Goal: Task Accomplishment & Management: Use online tool/utility

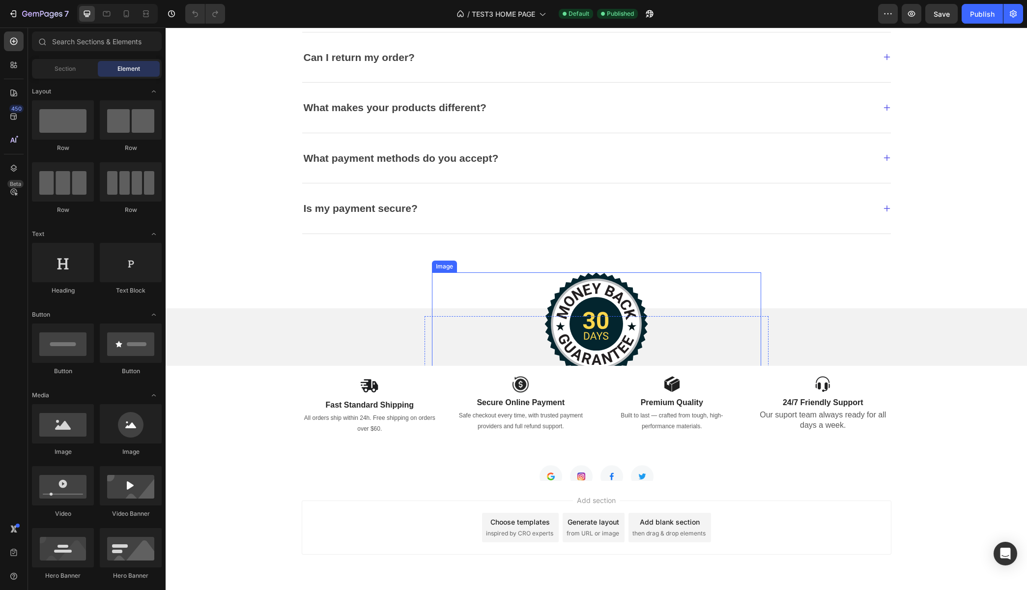
scroll to position [2405, 0]
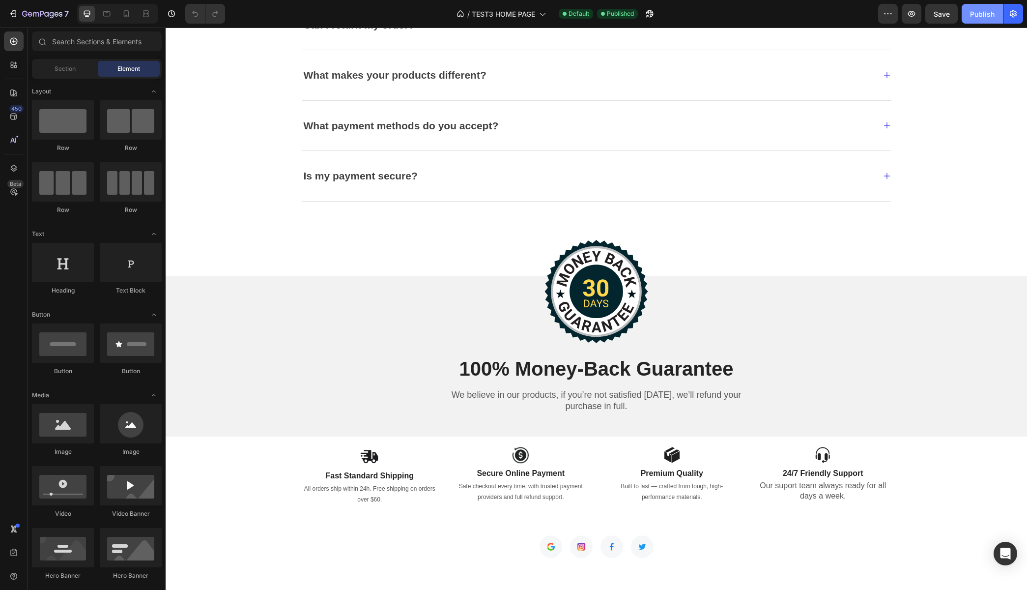
click at [976, 19] on button "Publish" at bounding box center [982, 14] width 41 height 20
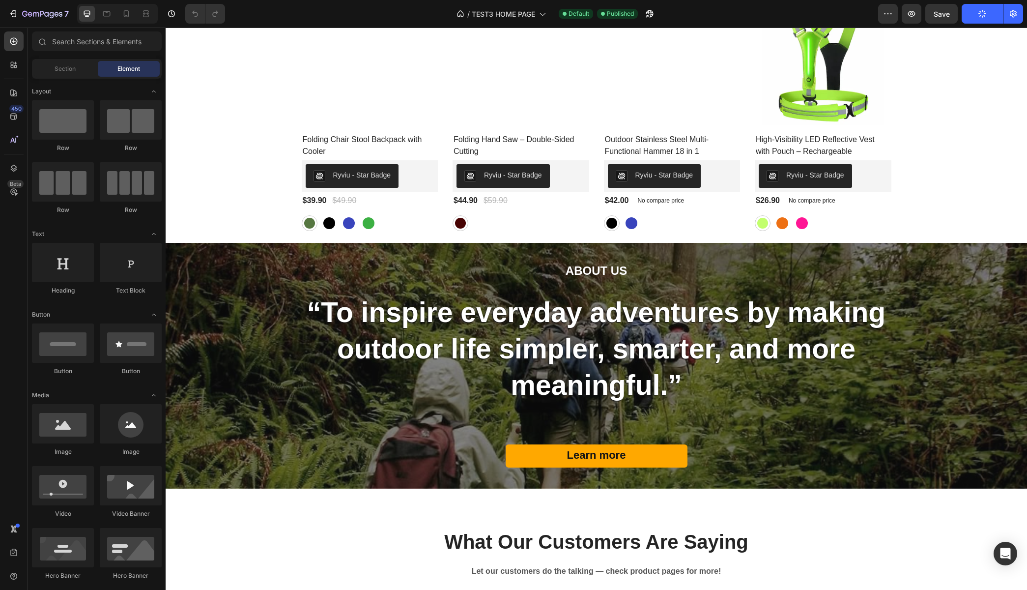
scroll to position [1110, 0]
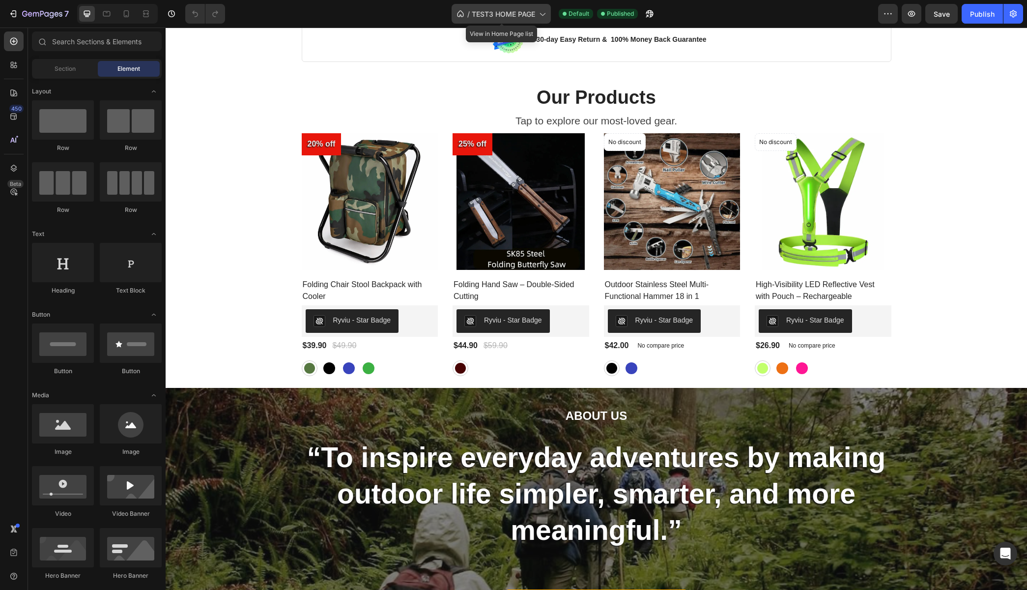
click at [508, 14] on span "TEST3 HOME PAGE" at bounding box center [503, 14] width 63 height 10
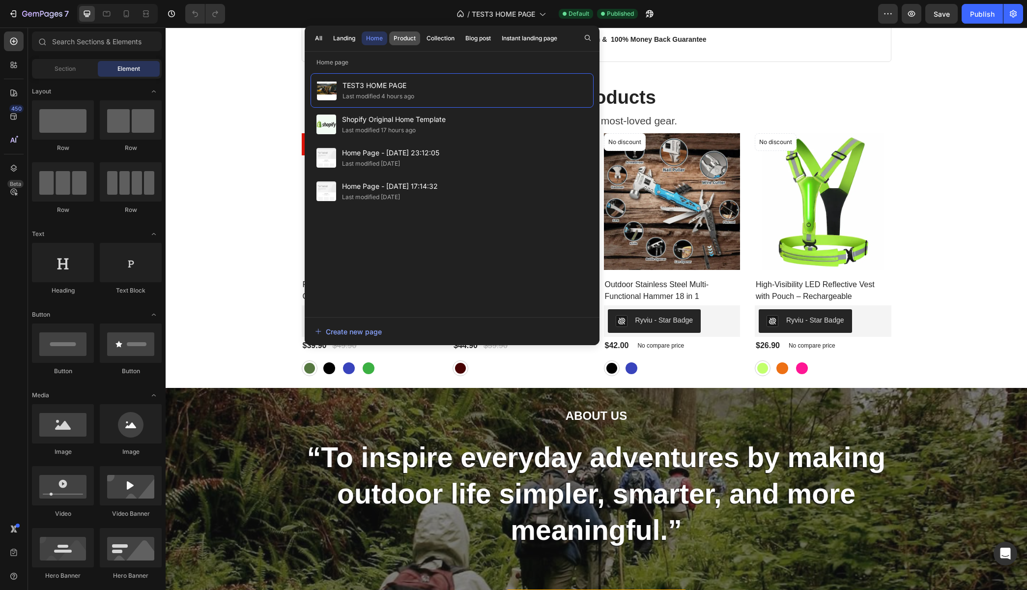
click at [401, 38] on div "Product" at bounding box center [405, 38] width 22 height 9
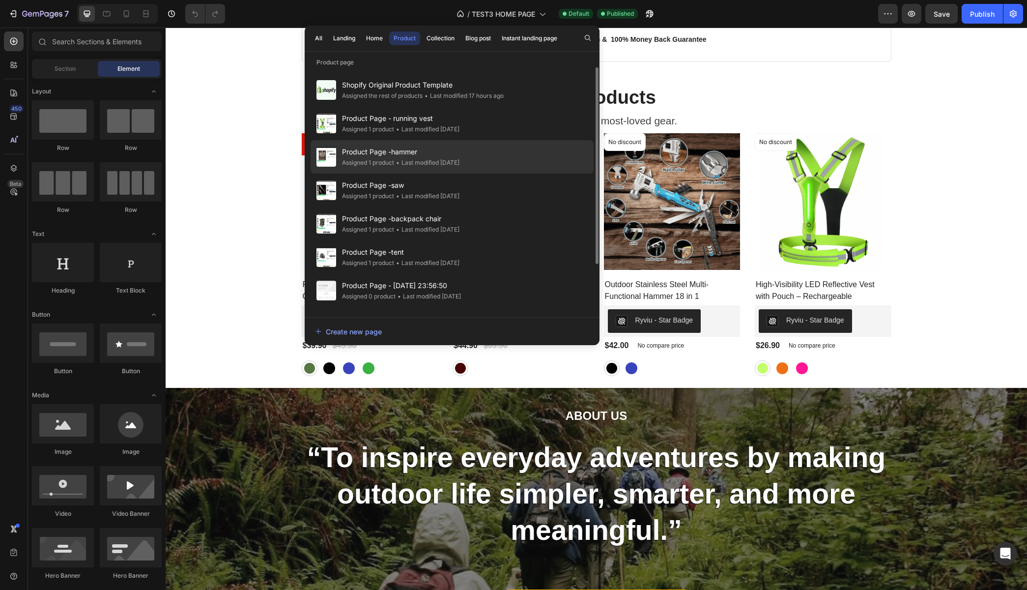
click at [416, 168] on div "Product Page -hammer Assigned 1 product • Last modified 2 days ago" at bounding box center [452, 156] width 283 height 33
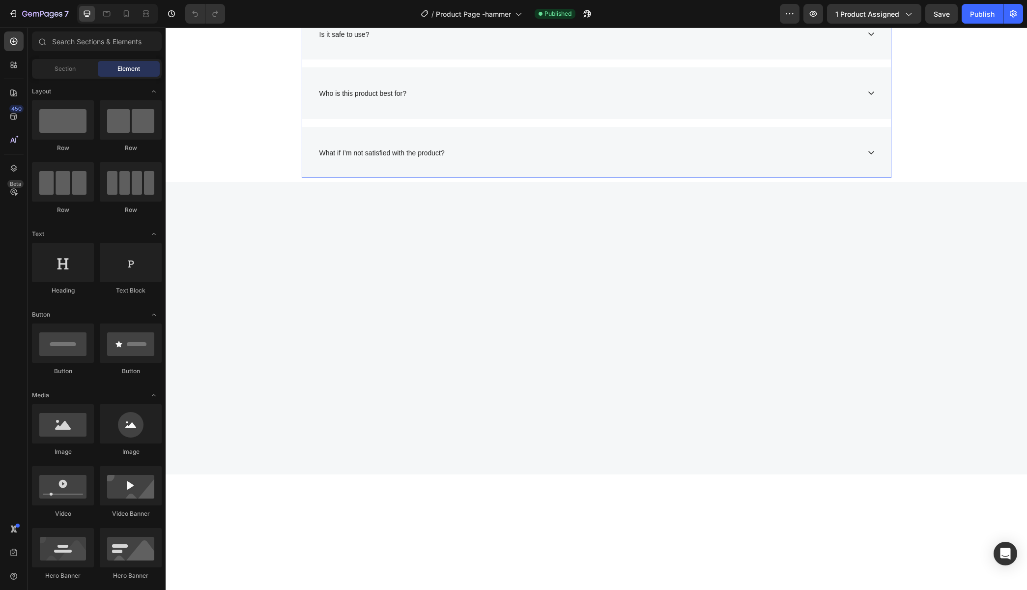
scroll to position [1057, 0]
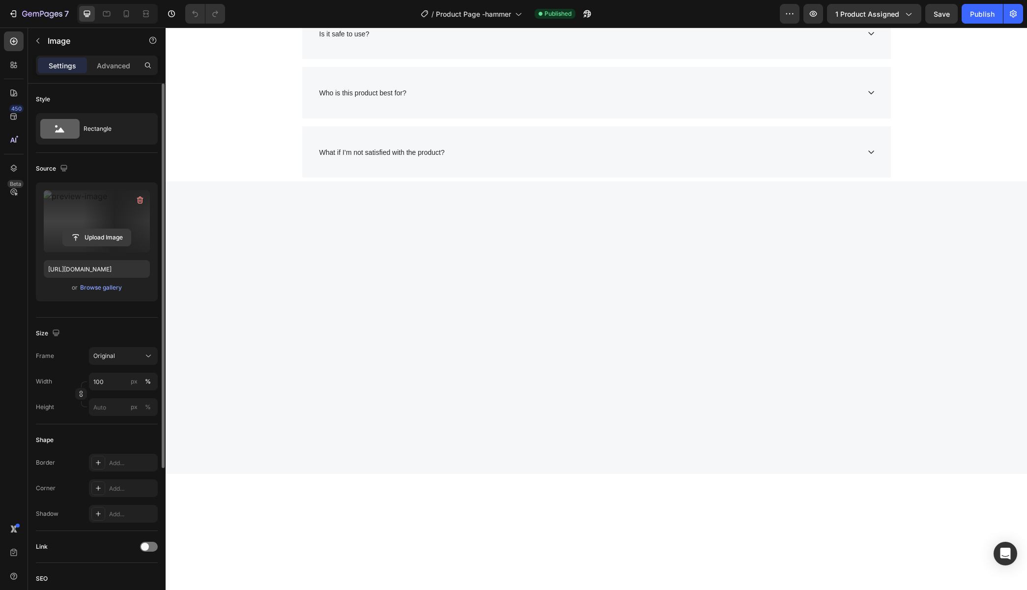
click at [98, 238] on input "file" at bounding box center [97, 237] width 68 height 17
click at [126, 234] on input "file" at bounding box center [97, 237] width 68 height 17
type input "[URL][DOMAIN_NAME]"
click at [128, 17] on icon at bounding box center [126, 14] width 10 height 10
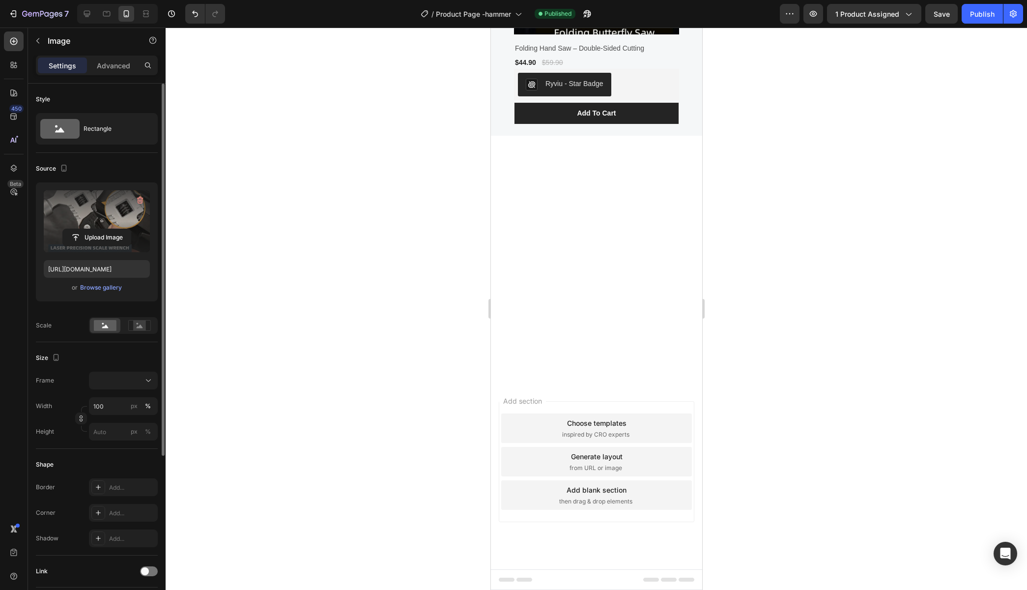
scroll to position [1224, 0]
click at [977, 18] on div "Publish" at bounding box center [982, 14] width 25 height 10
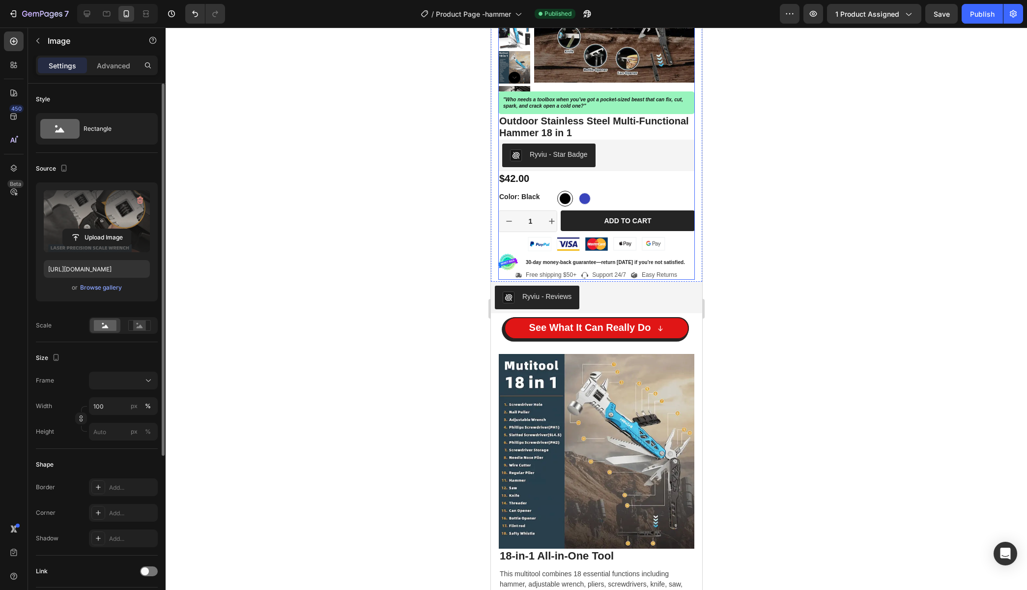
scroll to position [193, 0]
